Goal: Task Accomplishment & Management: Complete application form

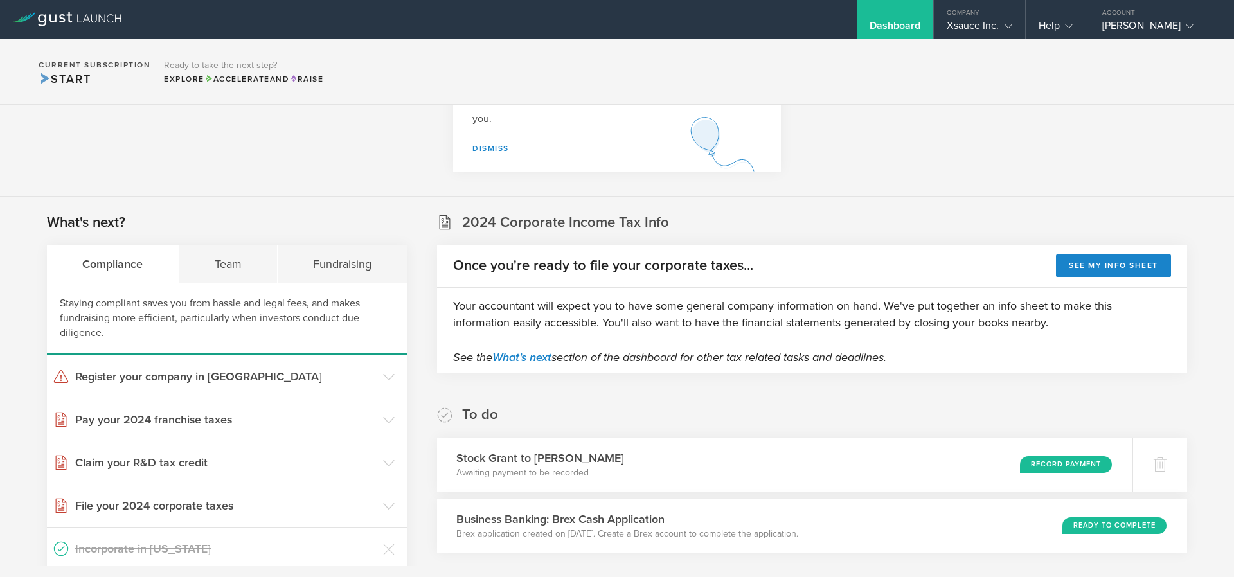
scroll to position [386, 0]
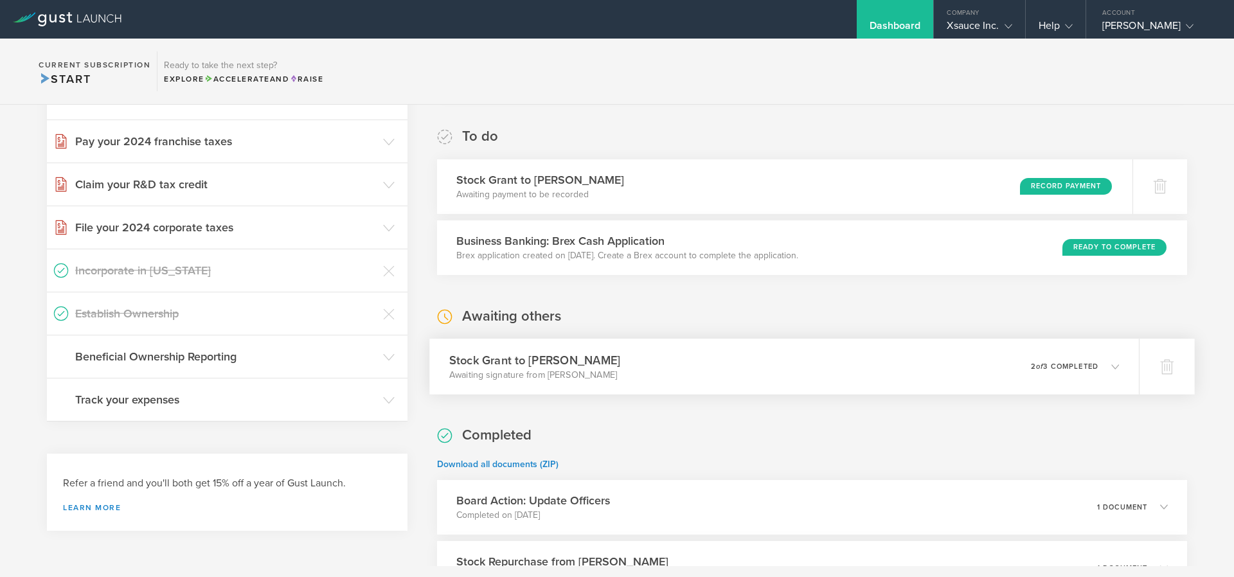
click at [1106, 371] on icon at bounding box center [1108, 367] width 21 height 12
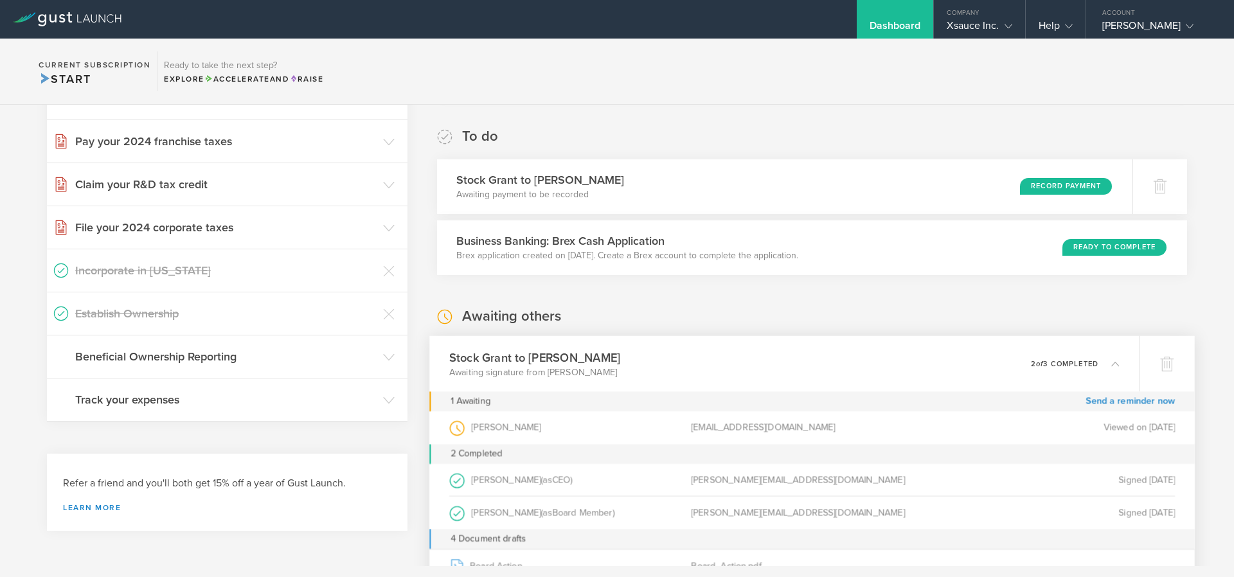
click at [1106, 371] on div "0 undeliverable 2 of 3 completed" at bounding box center [1075, 364] width 89 height 22
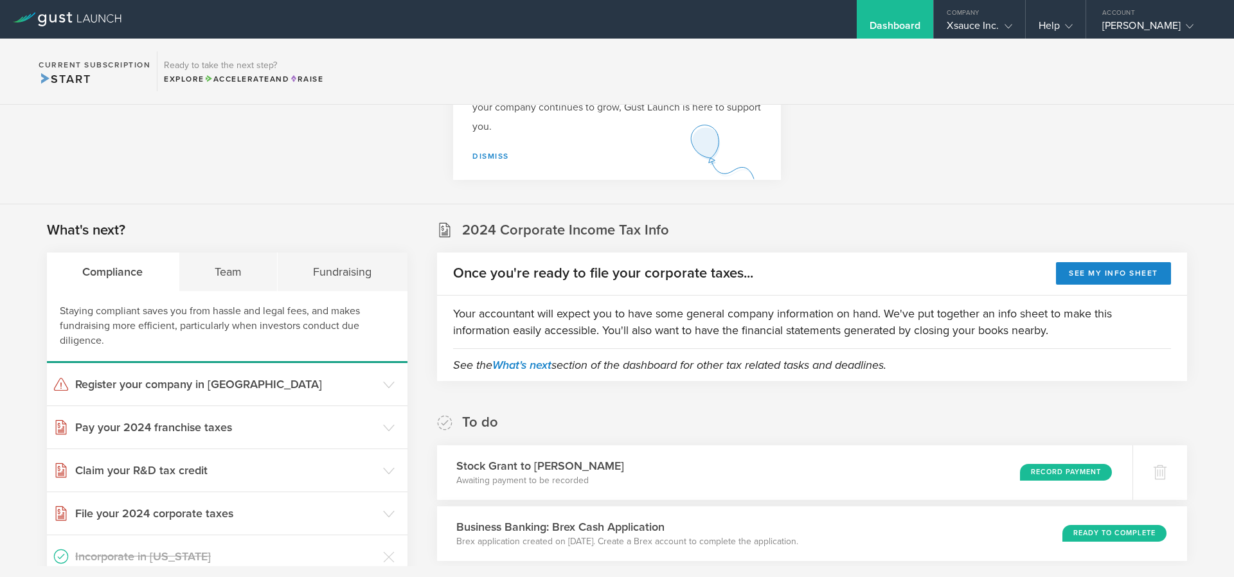
scroll to position [0, 0]
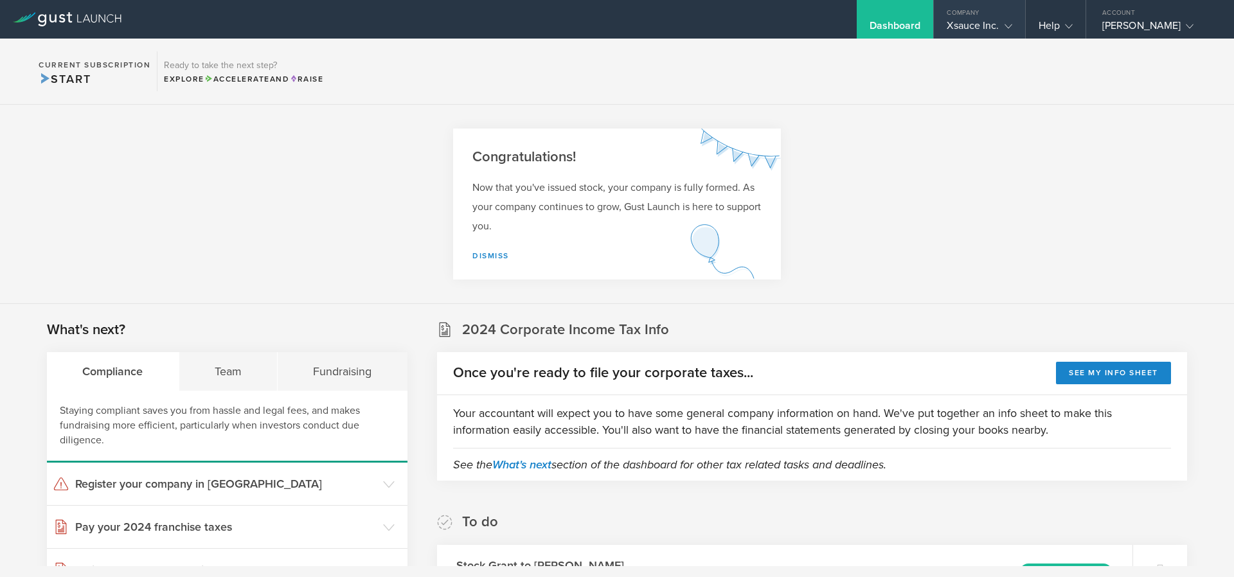
click at [969, 31] on div "Xsauce Inc." at bounding box center [979, 28] width 65 height 19
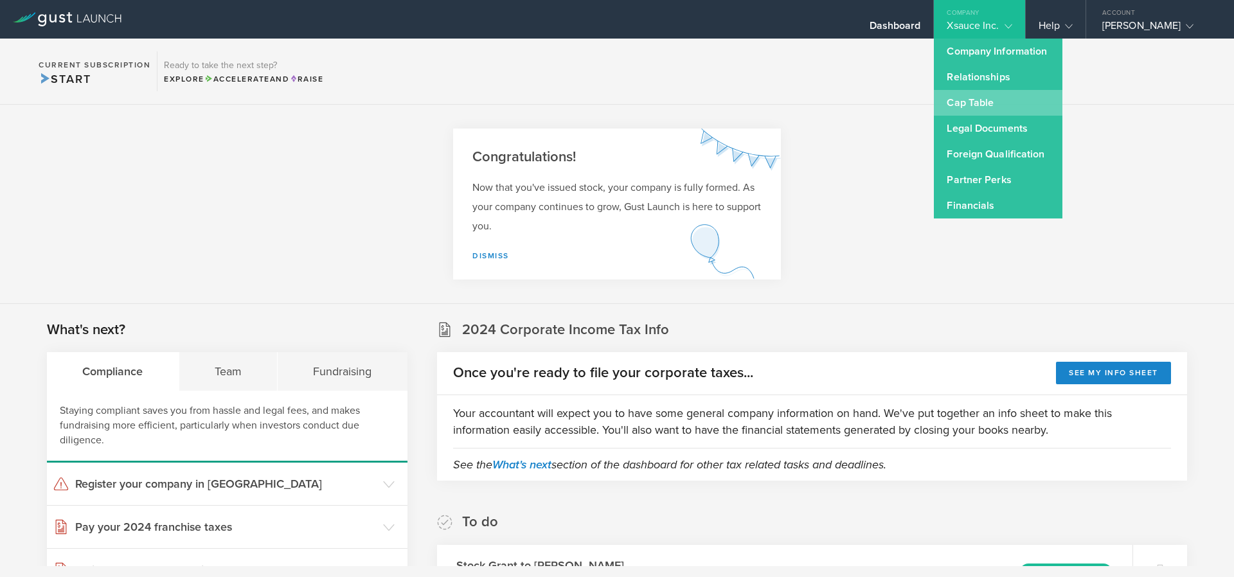
click at [984, 107] on link "Cap Table" at bounding box center [998, 103] width 129 height 26
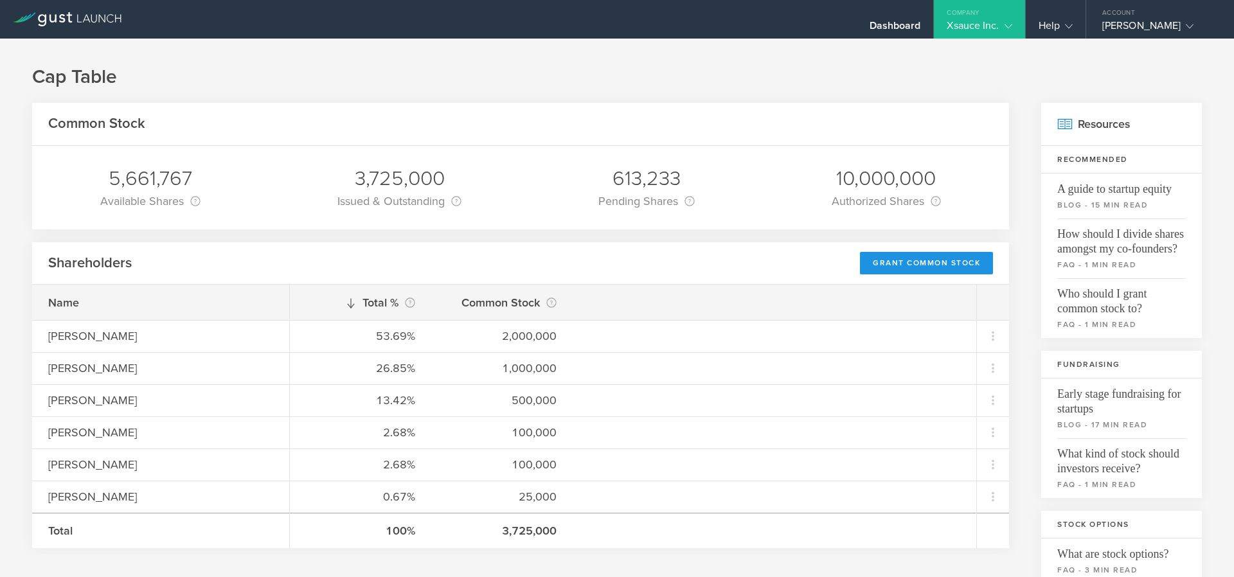
click at [887, 262] on div "Grant Common Stock" at bounding box center [926, 263] width 133 height 22
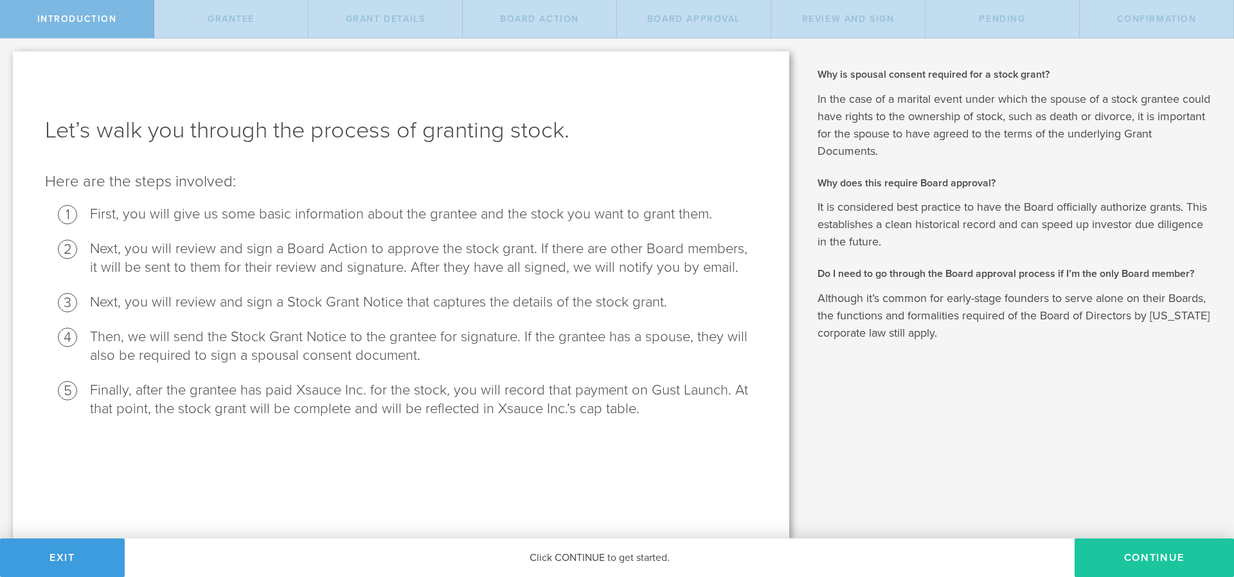
click at [1112, 564] on button "Continue" at bounding box center [1154, 558] width 159 height 39
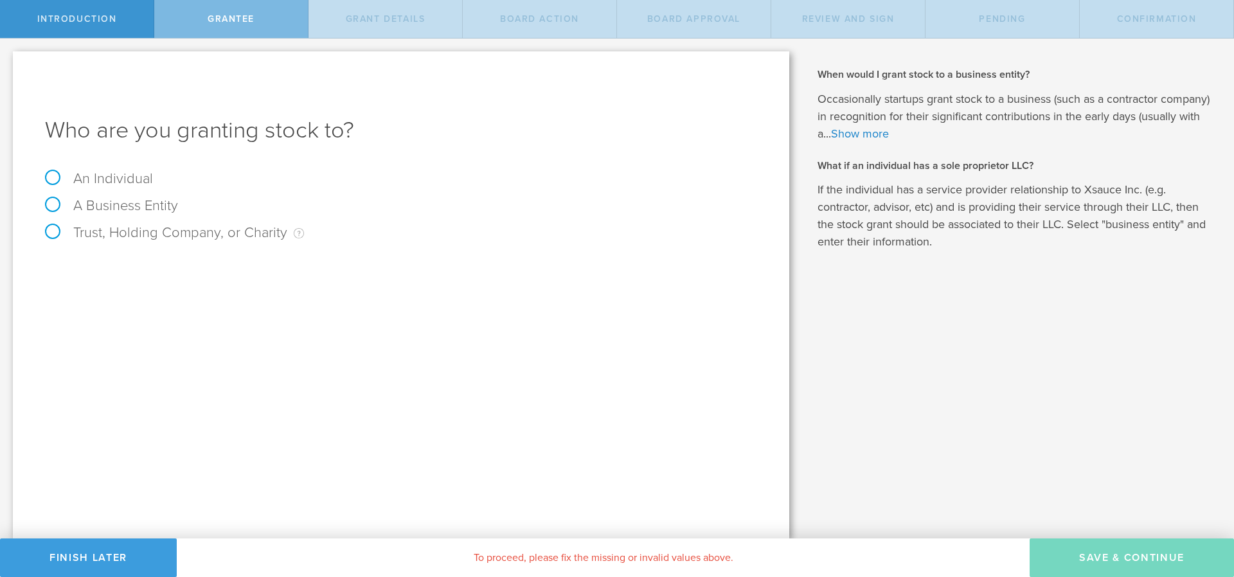
click at [51, 181] on label "An Individual" at bounding box center [99, 178] width 108 height 17
click at [8, 59] on input "An Individual" at bounding box center [4, 49] width 8 height 21
radio input "true"
click at [202, 274] on input "text" at bounding box center [449, 268] width 616 height 19
type input "Mike Chan"
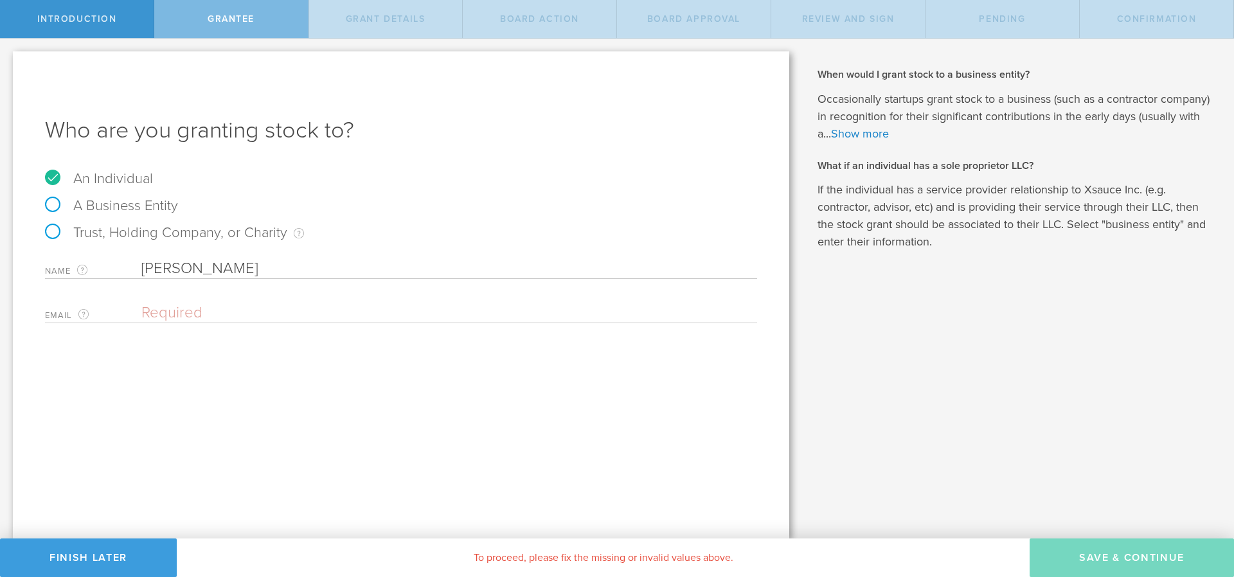
click at [190, 300] on div "Email The email address of the person that you are granting stock to. Please en…" at bounding box center [401, 310] width 712 height 26
click at [183, 314] on input "email" at bounding box center [445, 312] width 609 height 19
paste input "sasmikechan@gmail.com"
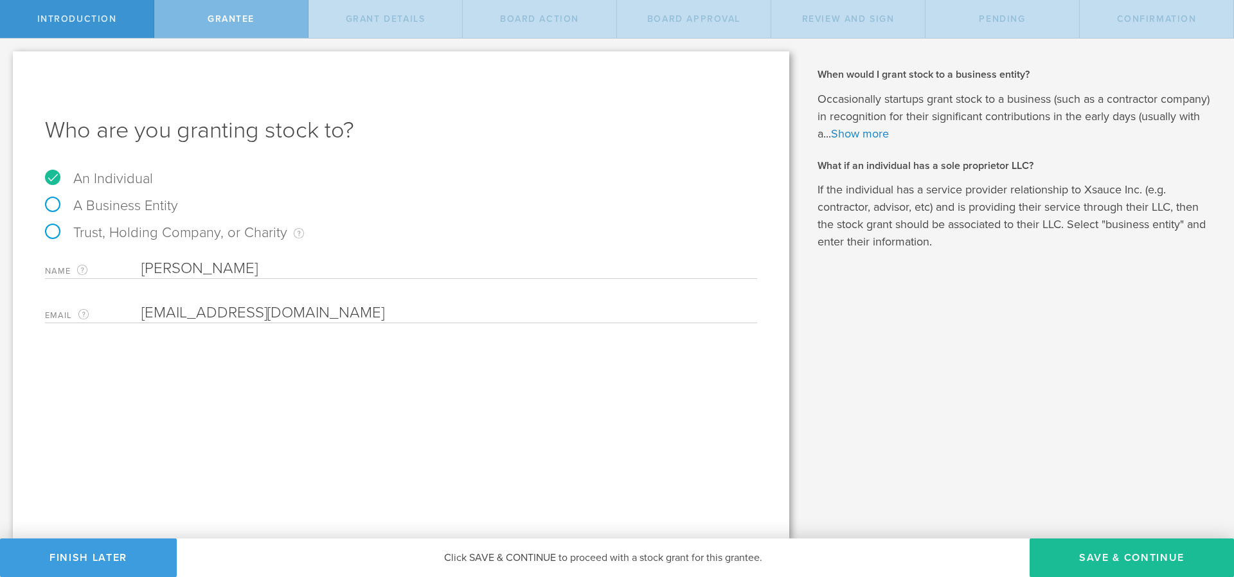
type input "sasmikechan@gmail.com"
click at [238, 463] on div "Who are you granting stock to? An Individual A Business Entity Trust, Holding C…" at bounding box center [401, 294] width 776 height 487
click at [1125, 558] on button "Save & Continue" at bounding box center [1132, 558] width 204 height 39
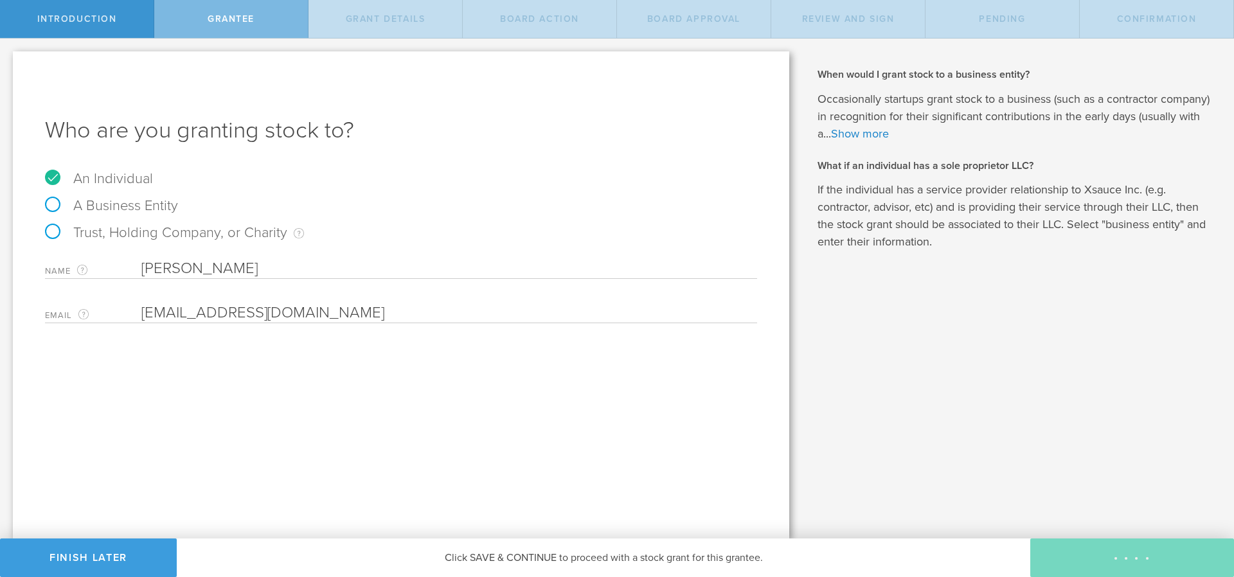
type input "48"
type input "12"
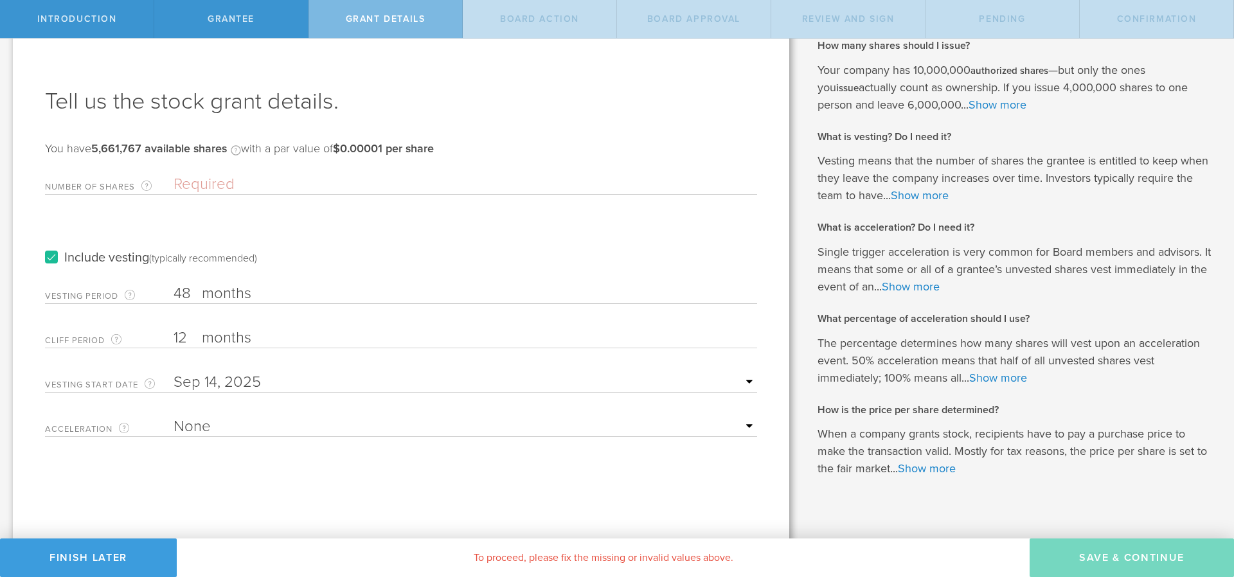
scroll to position [44, 0]
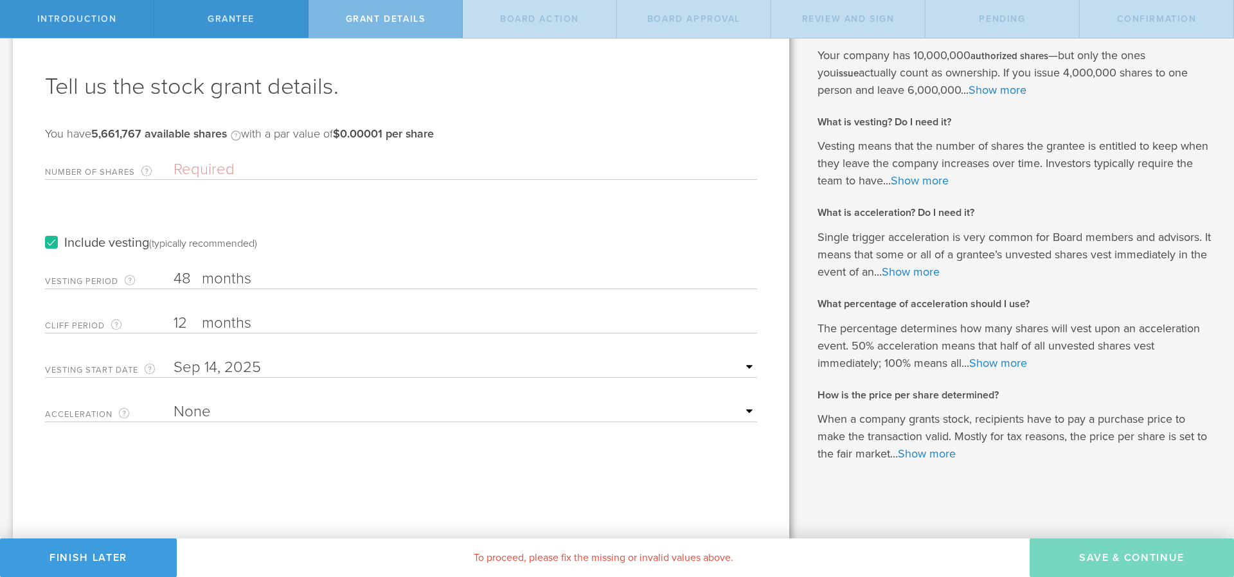
click at [200, 401] on div "Acceleration The way the vesting schedule is affected by a future change of com…" at bounding box center [401, 409] width 712 height 26
select select "double"
click at [174, 402] on select "None Single Trigger Double Trigger" at bounding box center [466, 411] width 584 height 19
click at [179, 328] on input "12" at bounding box center [466, 323] width 584 height 19
type input "1"
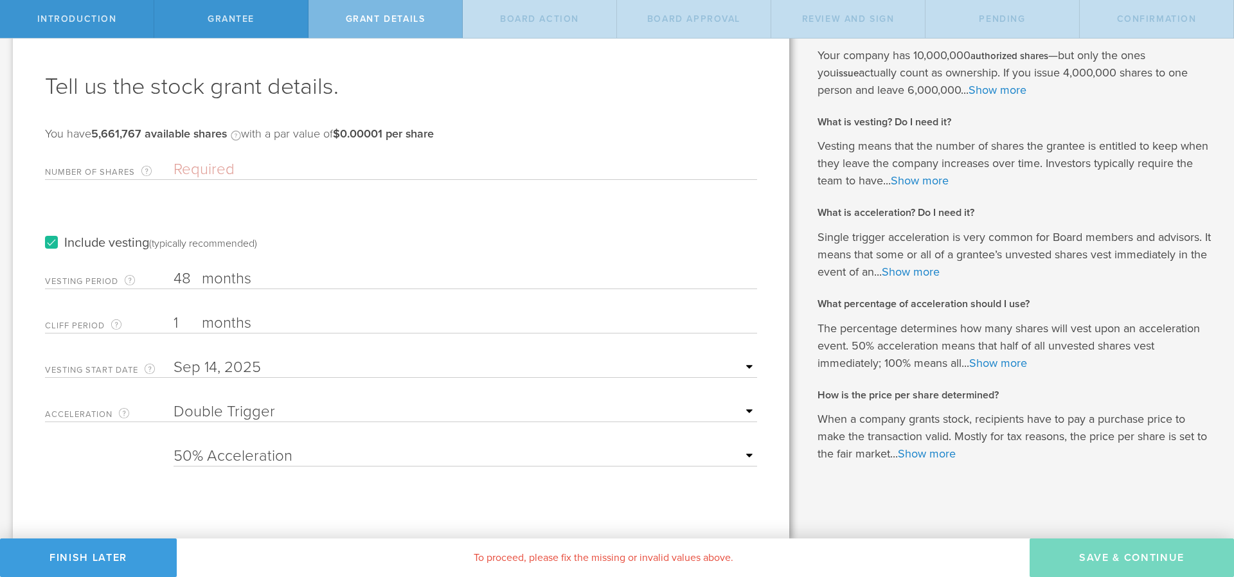
click at [194, 280] on input "48" at bounding box center [466, 278] width 584 height 19
click at [209, 169] on input "Number of Shares The total amount of stock the company is granting to this reci…" at bounding box center [466, 169] width 584 height 19
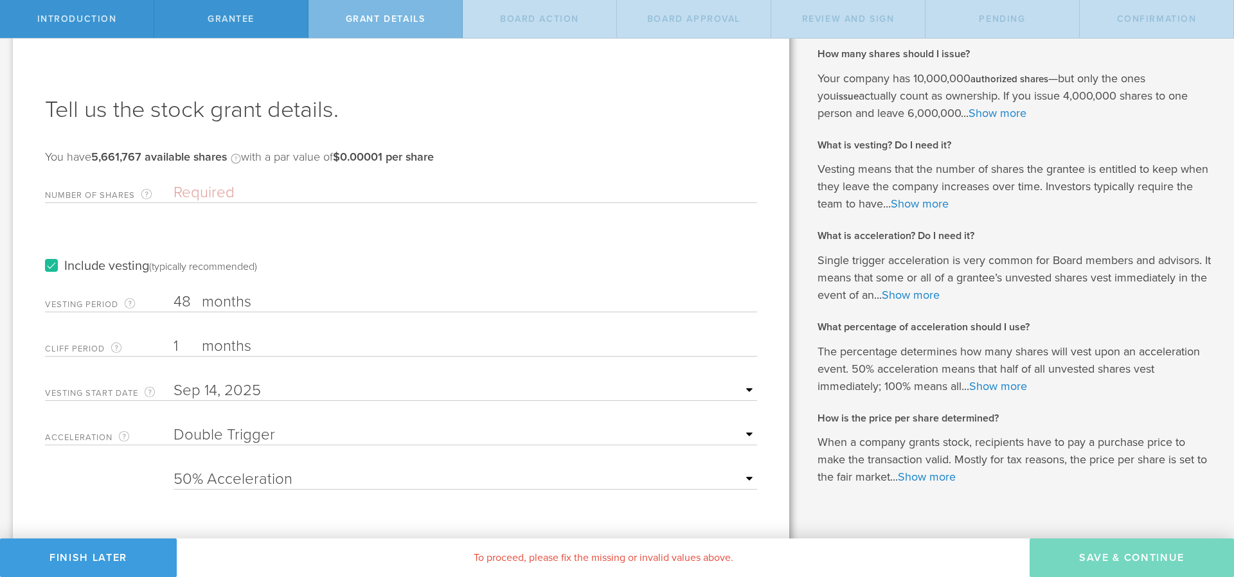
scroll to position [0, 0]
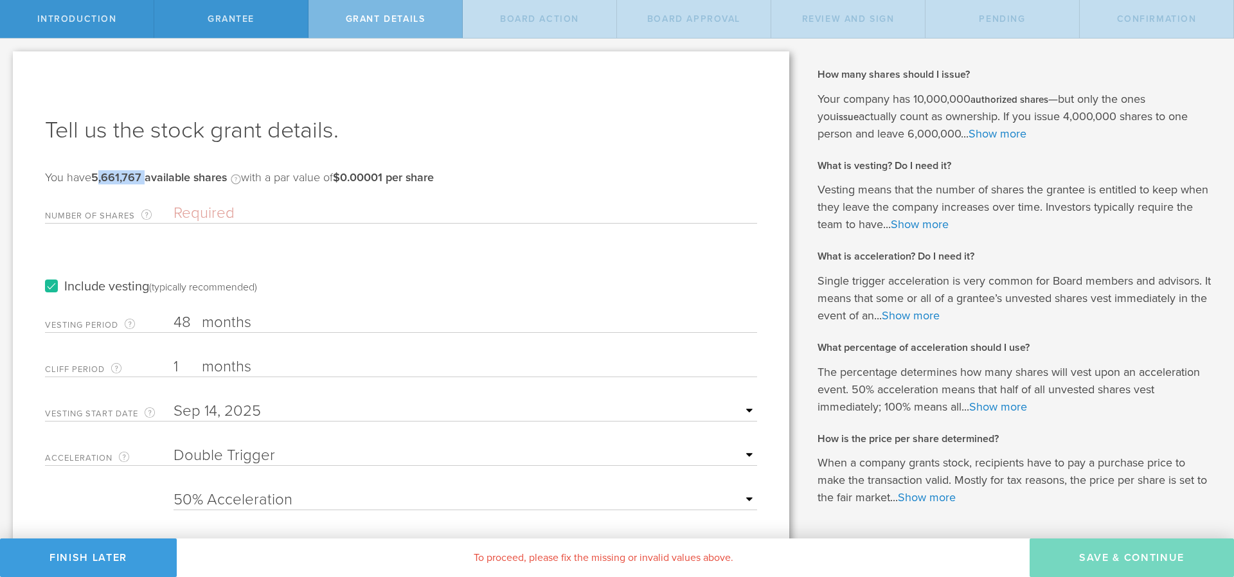
drag, startPoint x: 93, startPoint y: 178, endPoint x: 141, endPoint y: 181, distance: 48.9
click at [141, 181] on b "5,661,767 available shares" at bounding box center [159, 177] width 136 height 14
copy b "5,661,767"
click at [222, 218] on input "Number of Shares The total amount of stock the company is granting to this reci…" at bounding box center [466, 213] width 584 height 19
paste input "566,176.7"
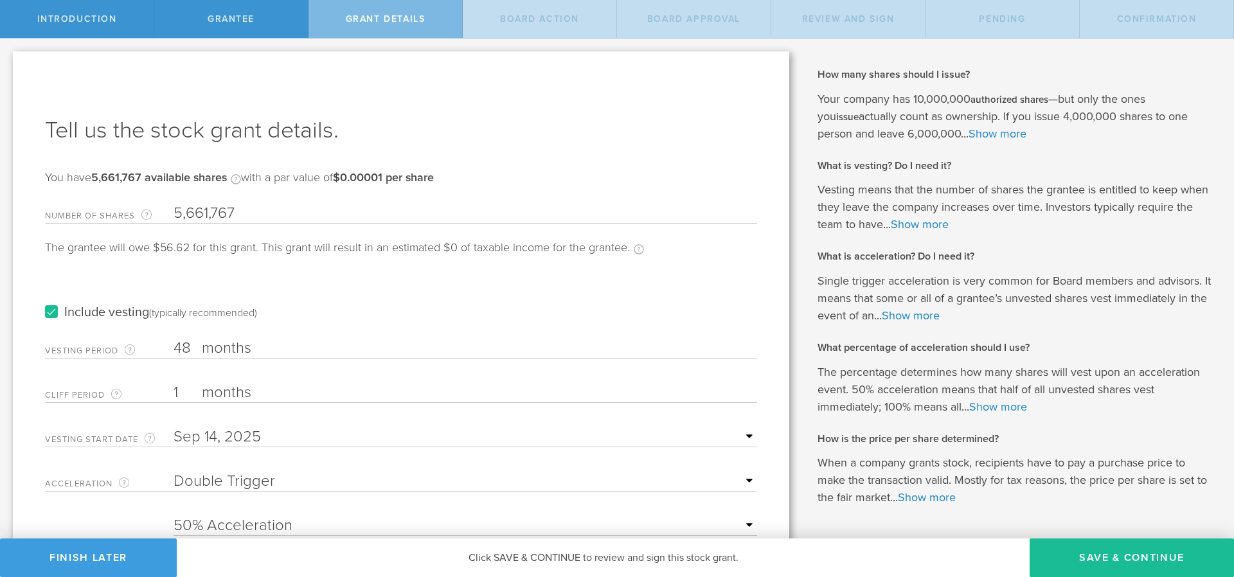
type input "5,661,767"
click at [224, 201] on div "Number of Shares The total amount of stock the company is granting to this reci…" at bounding box center [401, 210] width 712 height 26
drag, startPoint x: 176, startPoint y: 213, endPoint x: 252, endPoint y: 204, distance: 76.4
click at [252, 204] on input "5,661,767" at bounding box center [466, 213] width 584 height 19
drag, startPoint x: 240, startPoint y: 215, endPoint x: 170, endPoint y: 214, distance: 70.7
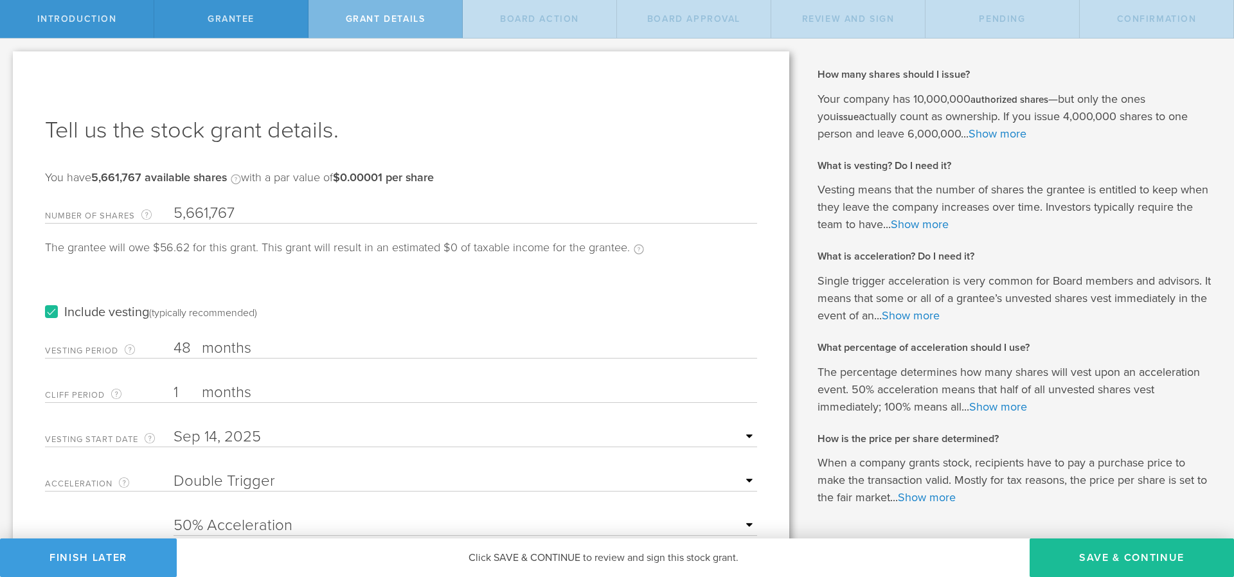
click at [170, 214] on div "Number of Shares The total amount of stock the company is granting to this reci…" at bounding box center [401, 210] width 712 height 26
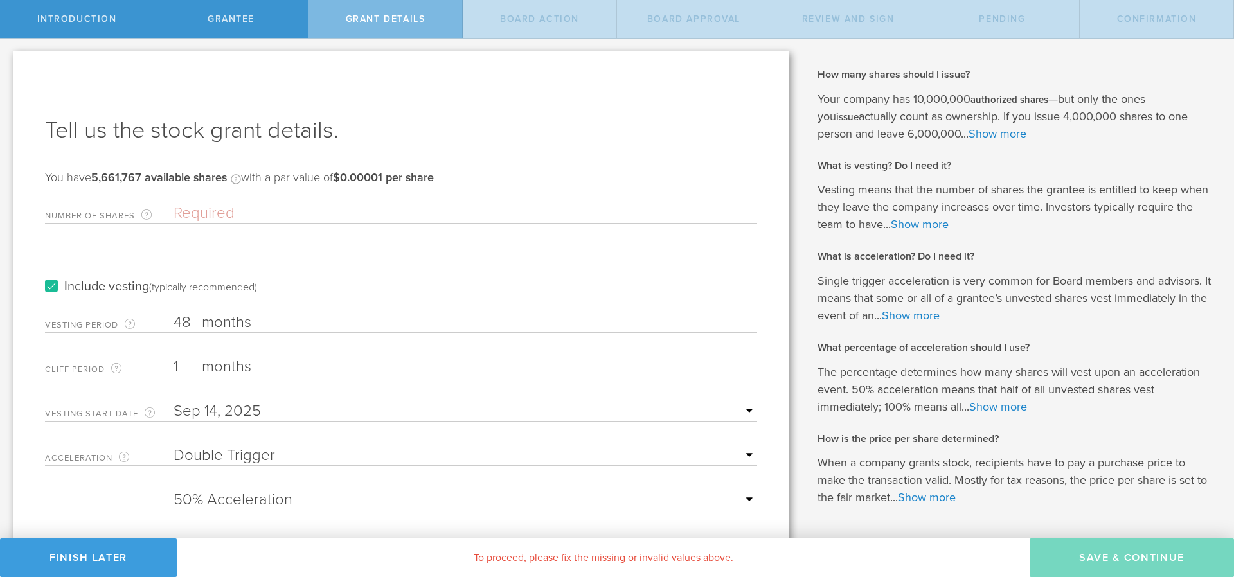
paste input "566,176"
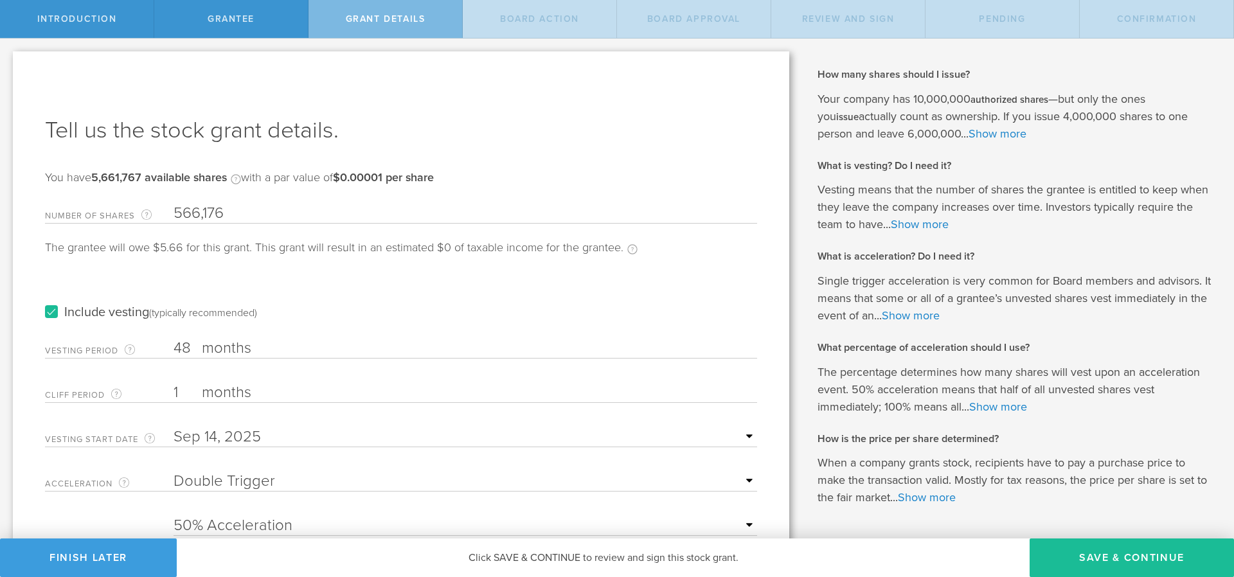
type input "566,176"
click at [370, 307] on div "Include vesting (typically recommended)" at bounding box center [401, 299] width 712 height 65
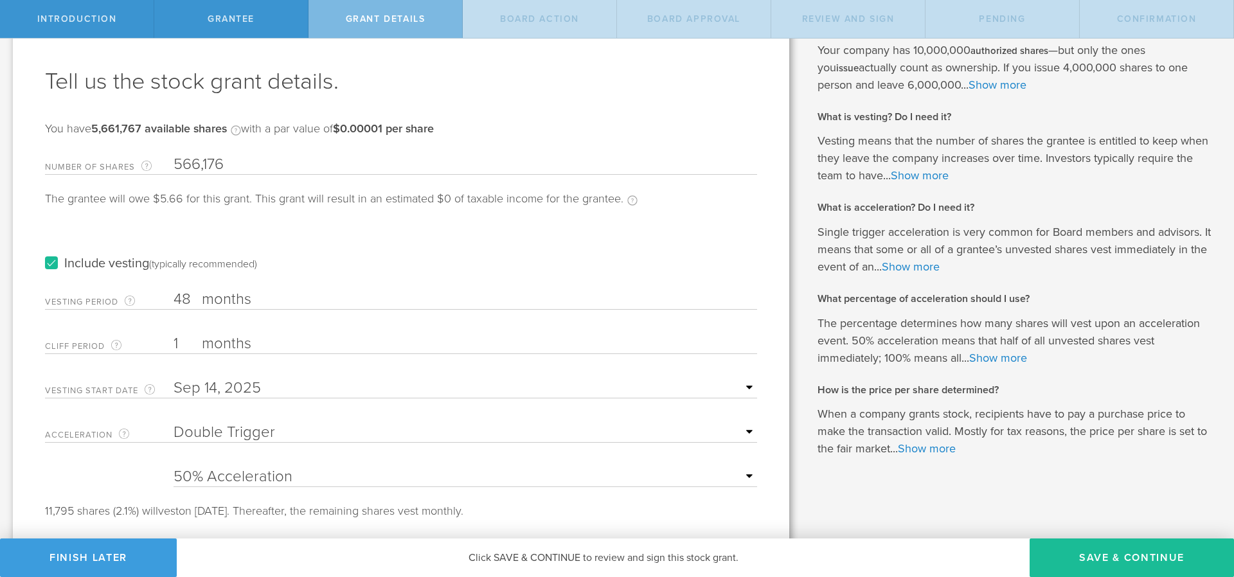
scroll to position [75, 0]
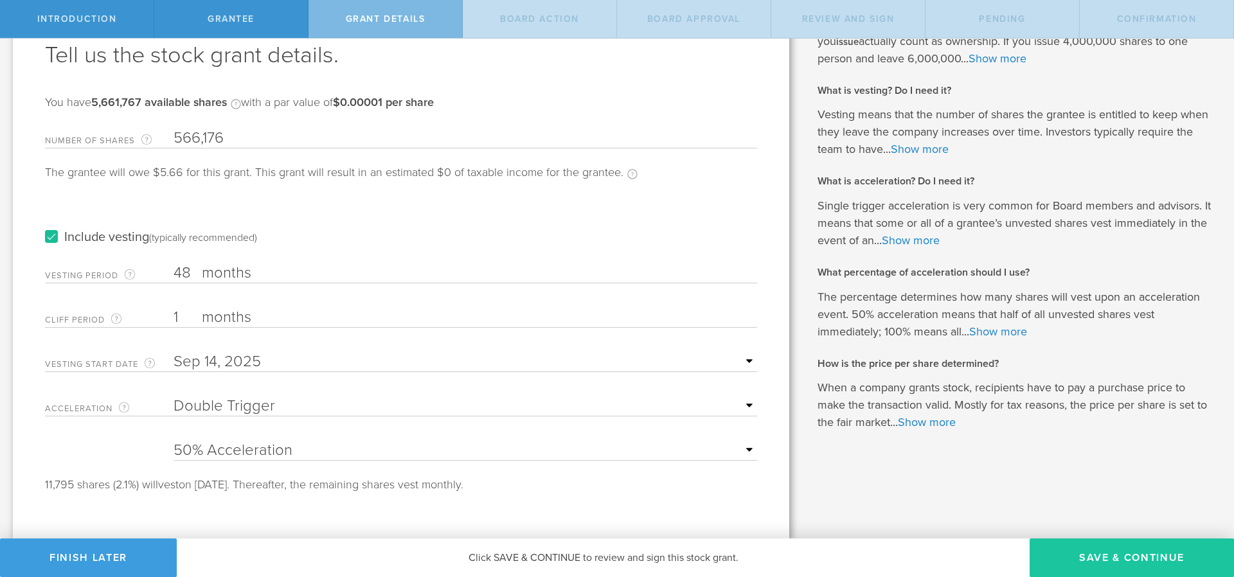
click at [1086, 564] on button "Save & Continue" at bounding box center [1132, 558] width 204 height 39
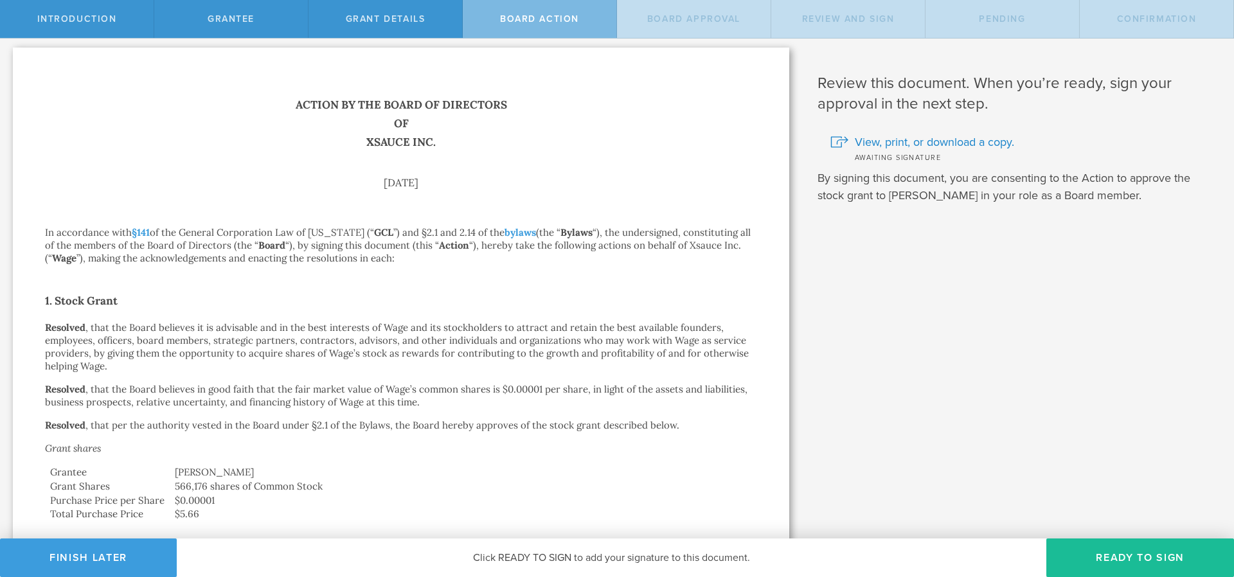
scroll to position [0, 0]
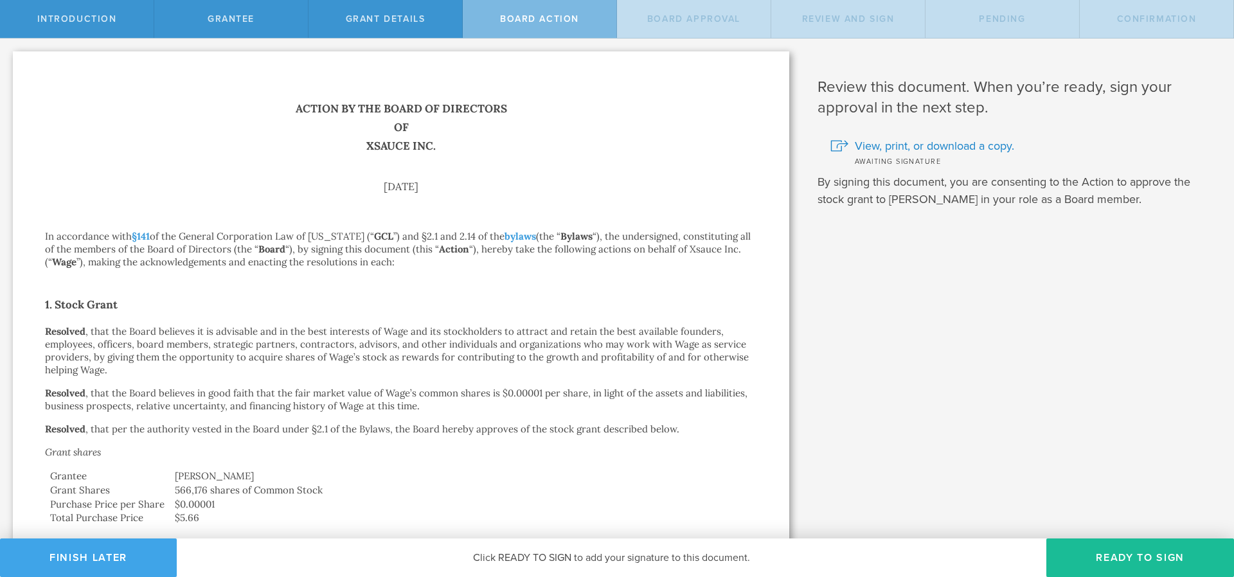
click at [150, 558] on button "Finish Later" at bounding box center [88, 558] width 177 height 39
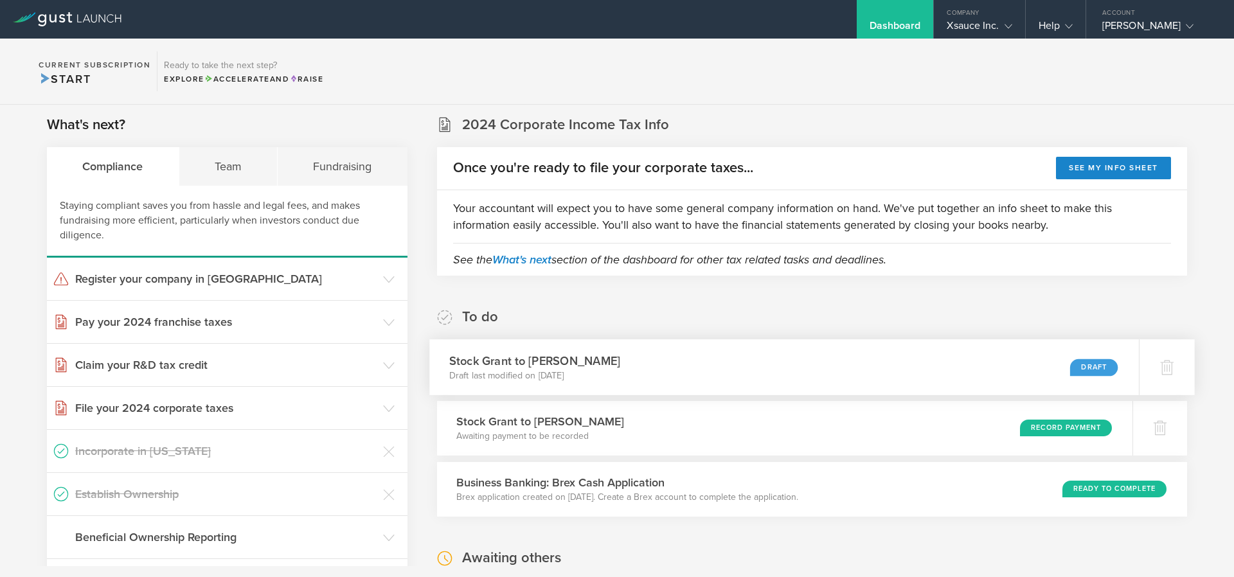
scroll to position [231, 0]
